Goal: Information Seeking & Learning: Learn about a topic

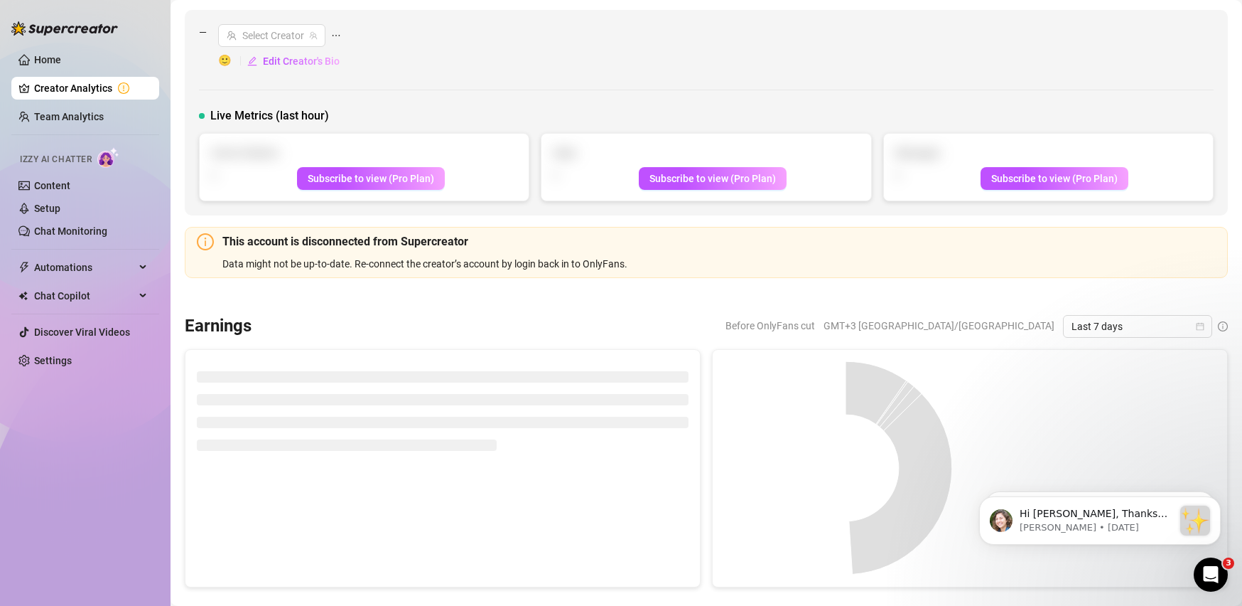
click at [39, 87] on link "Creator Analytics" at bounding box center [91, 88] width 114 height 23
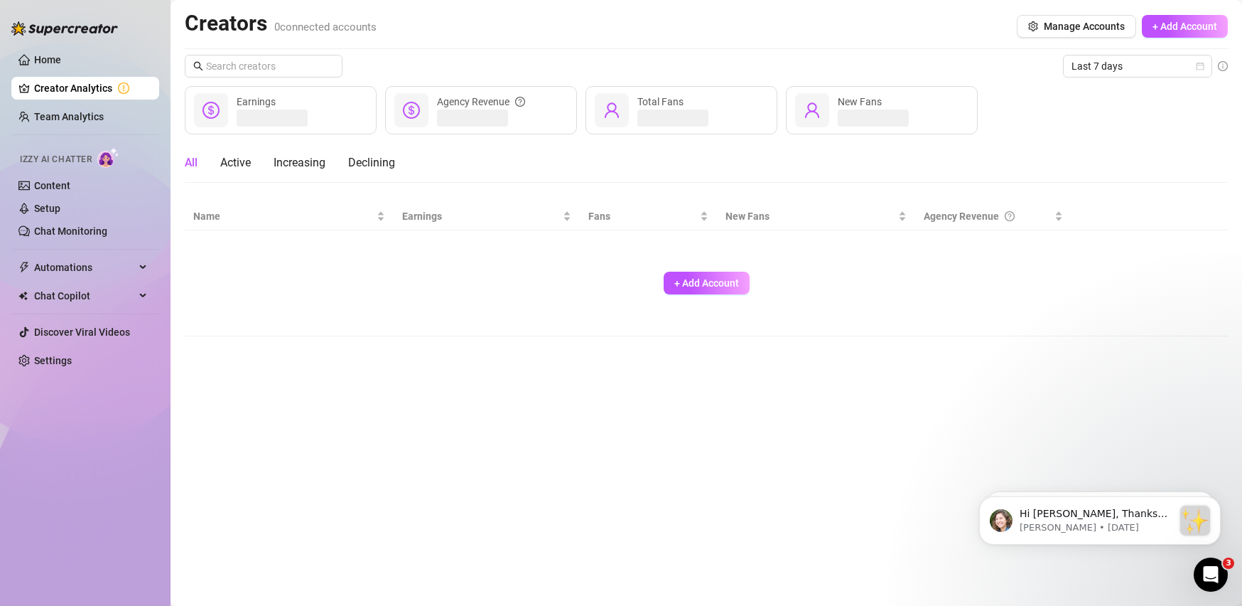
click at [39, 87] on link "Creator Analytics" at bounding box center [91, 88] width 114 height 23
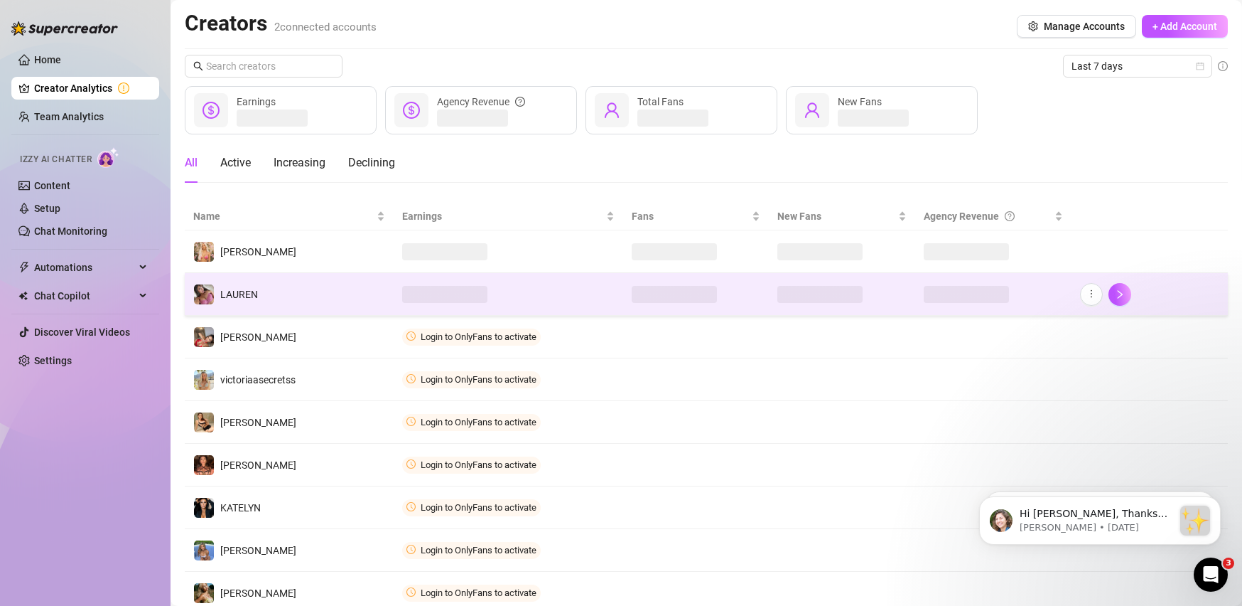
click at [290, 303] on td "️‍LAUREN" at bounding box center [289, 294] width 209 height 43
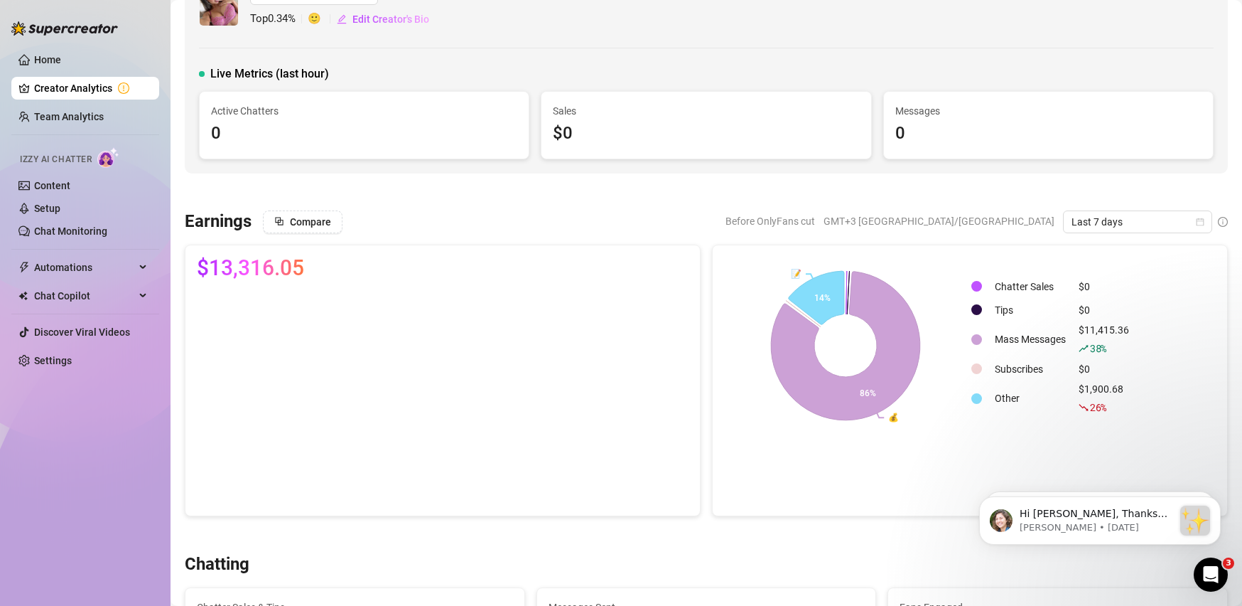
scroll to position [46, 0]
